Goal: Task Accomplishment & Management: Manage account settings

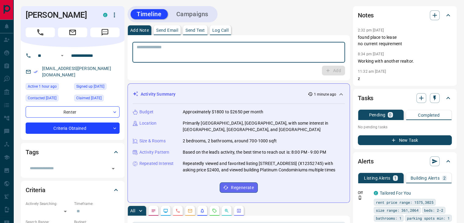
click at [199, 55] on textarea at bounding box center [239, 53] width 204 height 16
type textarea "**********"
click at [330, 71] on icon "button" at bounding box center [327, 70] width 5 height 5
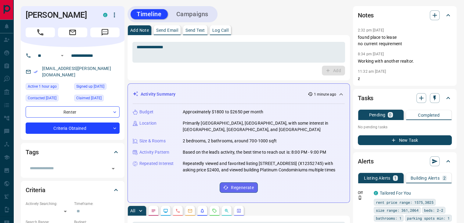
click at [112, 12] on icon "button" at bounding box center [114, 14] width 7 height 7
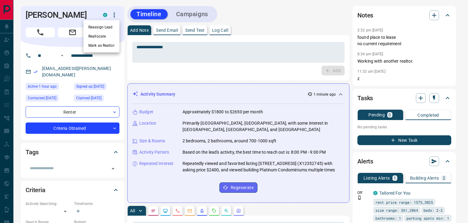
click at [102, 37] on li "Reallocate" at bounding box center [102, 36] width 36 height 9
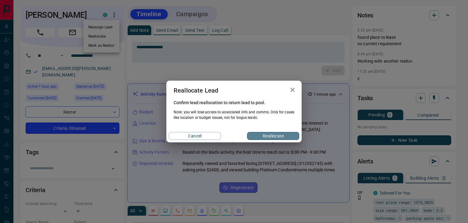
click at [251, 138] on button "Reallocate" at bounding box center [273, 136] width 52 height 8
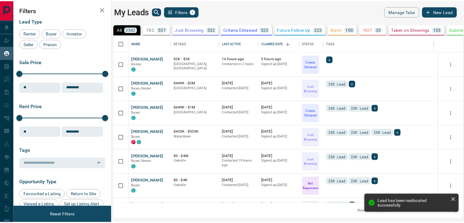
scroll to position [163, 349]
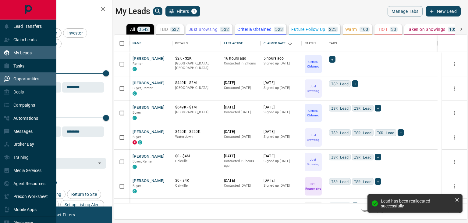
drag, startPoint x: 25, startPoint y: 78, endPoint x: 31, endPoint y: 78, distance: 5.5
click at [25, 78] on p "Opportunities" at bounding box center [26, 78] width 26 height 5
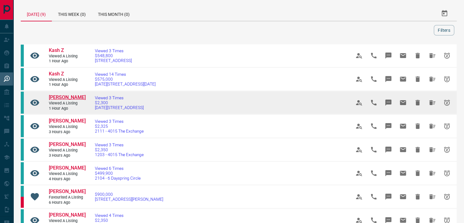
click at [71, 95] on span "[PERSON_NAME]" at bounding box center [67, 97] width 37 height 6
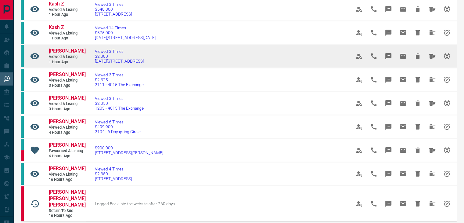
scroll to position [61, 0]
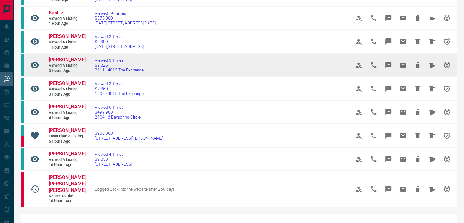
click at [59, 59] on span "[PERSON_NAME]" at bounding box center [67, 60] width 37 height 6
